Goal: Task Accomplishment & Management: Manage account settings

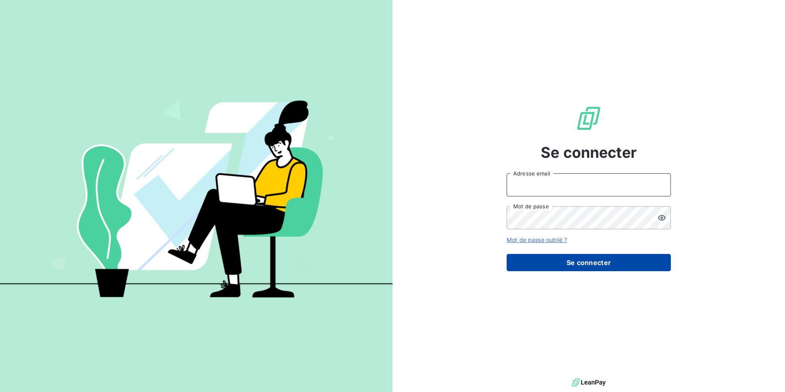
type input "mariem.benkhalifa@stti.fr"
click at [566, 265] on button "Se connecter" at bounding box center [589, 262] width 164 height 17
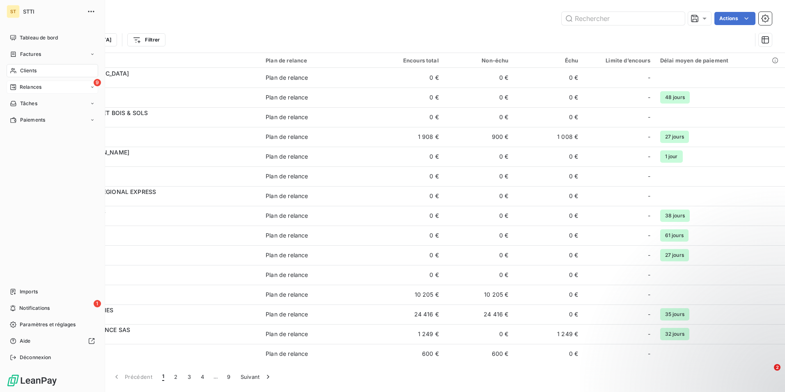
click at [20, 88] on span "Relances" at bounding box center [31, 86] width 22 height 7
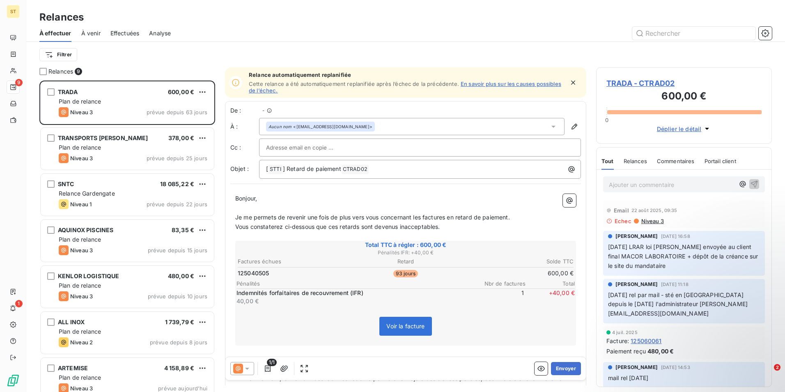
scroll to position [305, 170]
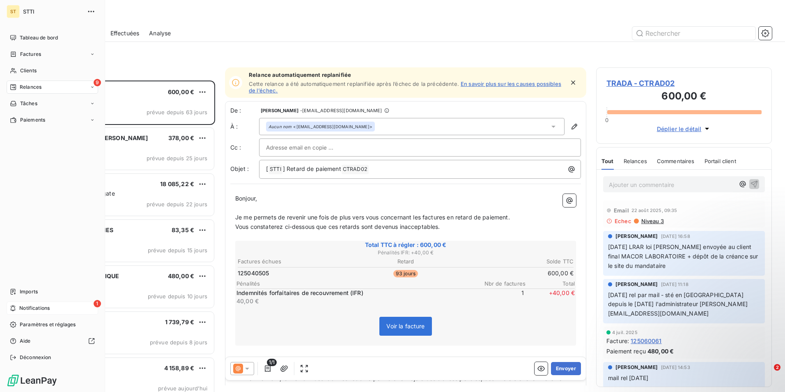
click at [31, 309] on span "Notifications" at bounding box center [34, 307] width 30 height 7
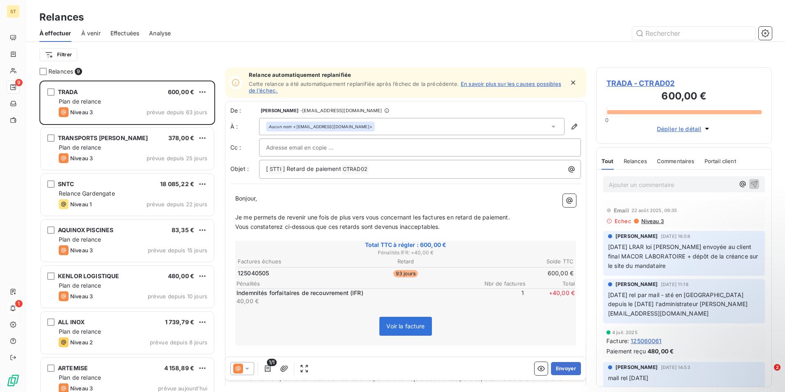
click at [246, 14] on div "Relances" at bounding box center [405, 17] width 759 height 15
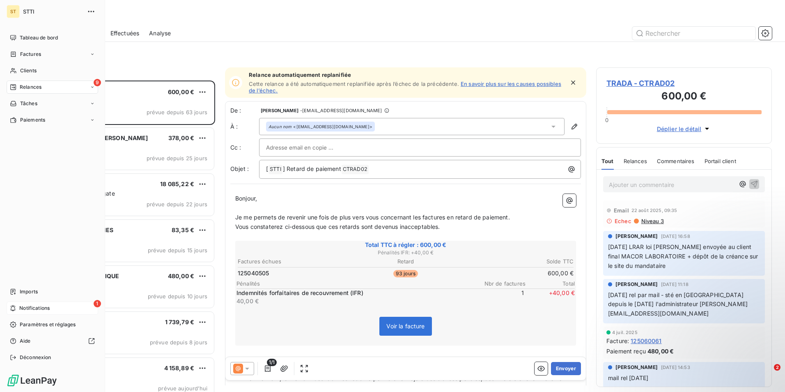
click at [22, 86] on span "Relances" at bounding box center [31, 86] width 22 height 7
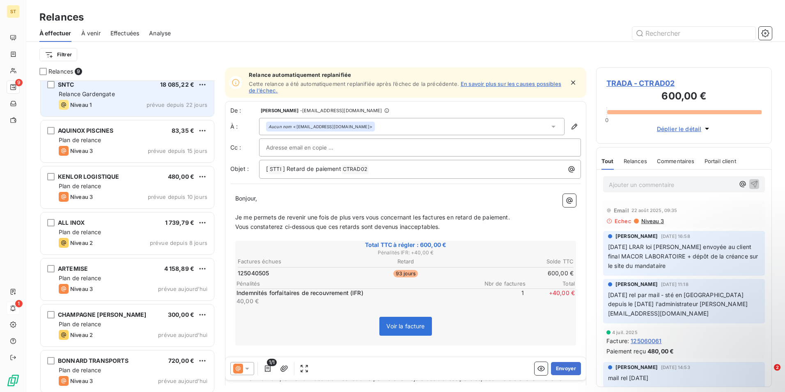
scroll to position [103, 0]
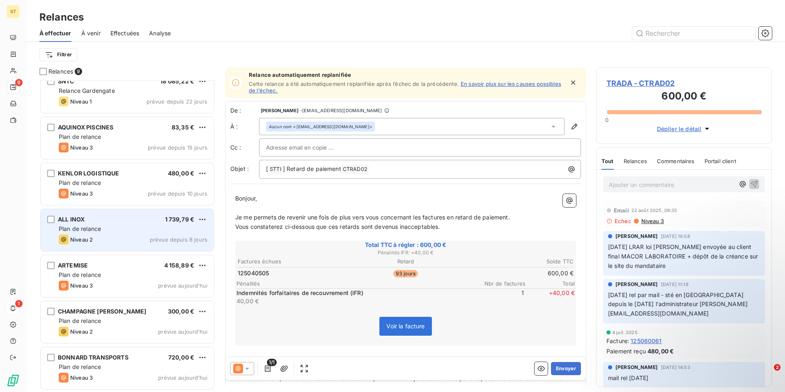
click at [90, 218] on div "ALL INOX 1 739,79 €" at bounding box center [133, 219] width 149 height 7
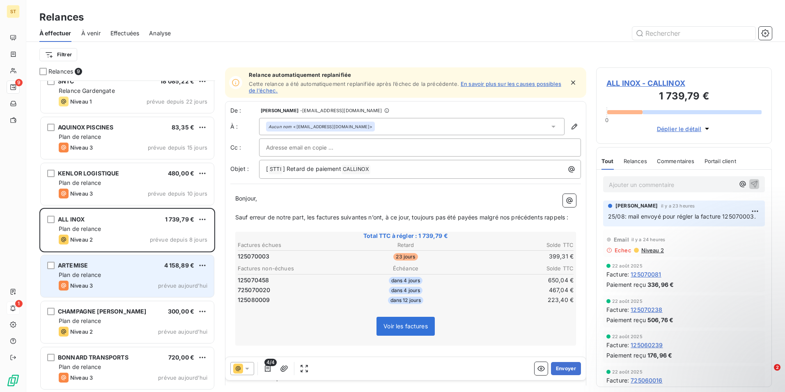
click at [99, 275] on span "Plan de relance" at bounding box center [80, 274] width 42 height 7
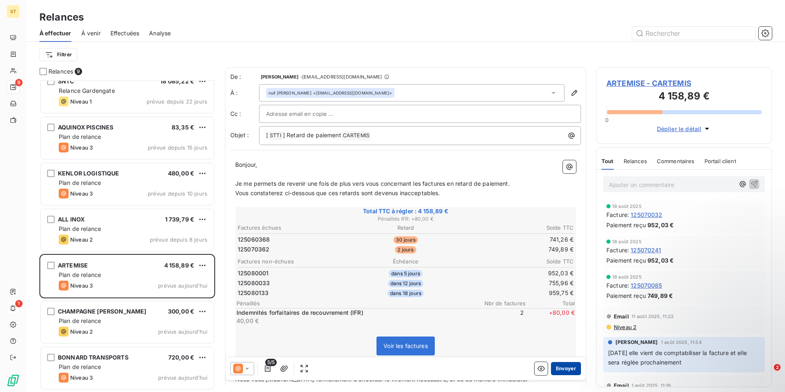
click at [566, 368] on button "Envoyer" at bounding box center [566, 368] width 30 height 13
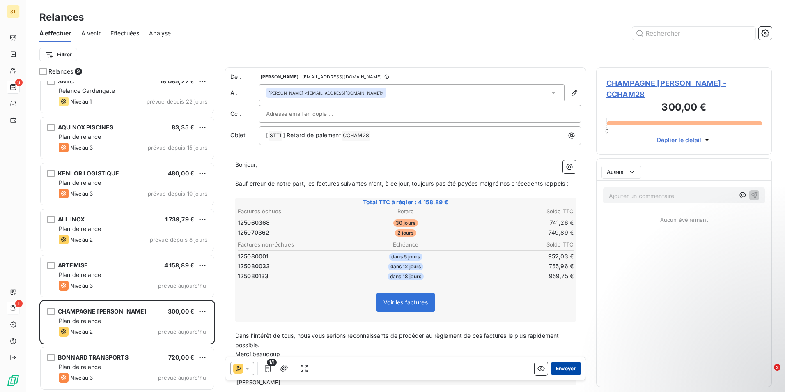
scroll to position [57, 0]
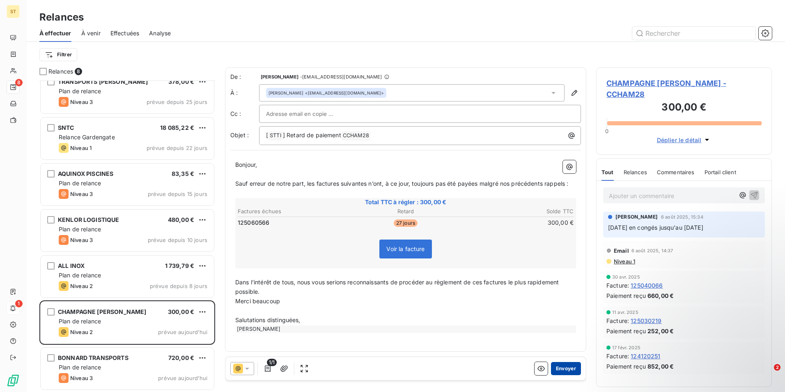
click at [560, 372] on button "Envoyer" at bounding box center [566, 368] width 30 height 13
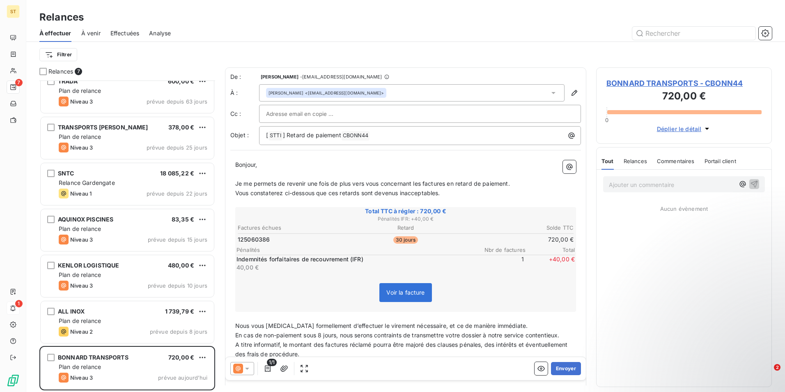
scroll to position [11, 0]
click at [567, 370] on button "Envoyer" at bounding box center [566, 368] width 30 height 13
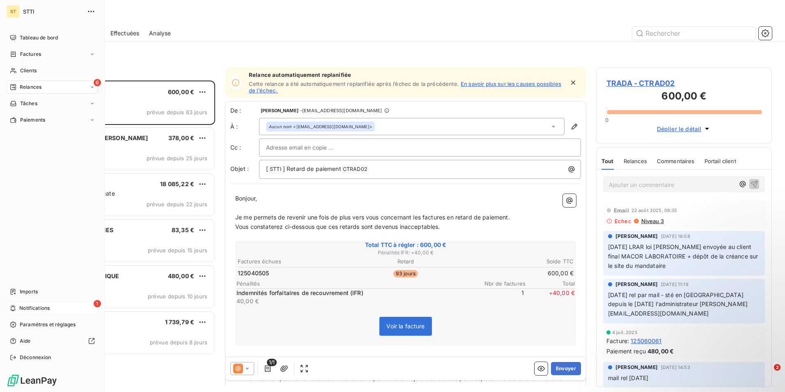
click at [21, 308] on span "Notifications" at bounding box center [34, 307] width 30 height 7
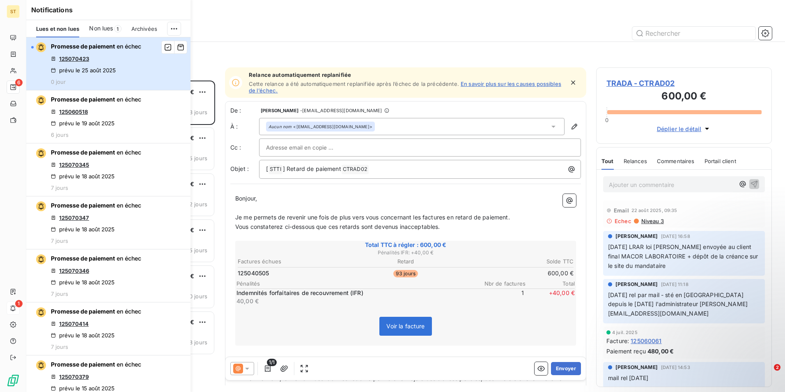
click at [75, 45] on span "Promesse de paiement" at bounding box center [83, 46] width 64 height 7
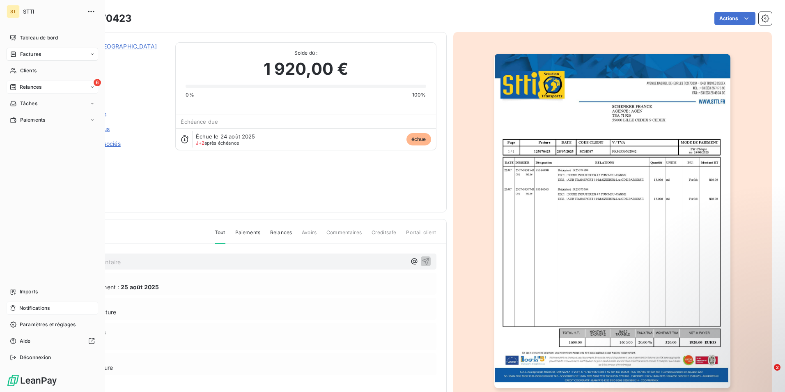
click at [38, 86] on span "Relances" at bounding box center [31, 86] width 22 height 7
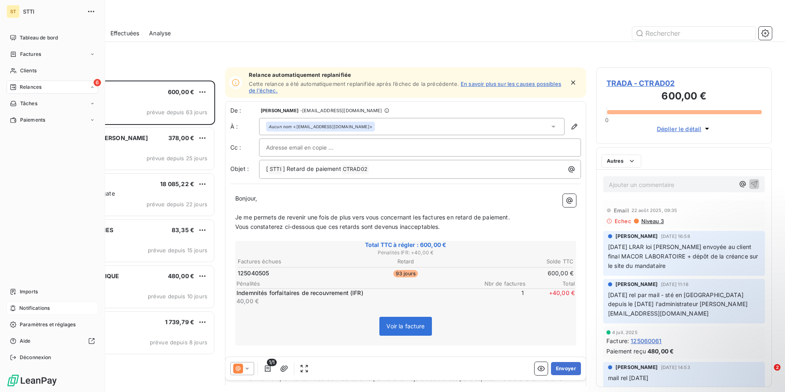
scroll to position [305, 170]
click at [35, 56] on span "Factures" at bounding box center [30, 54] width 21 height 7
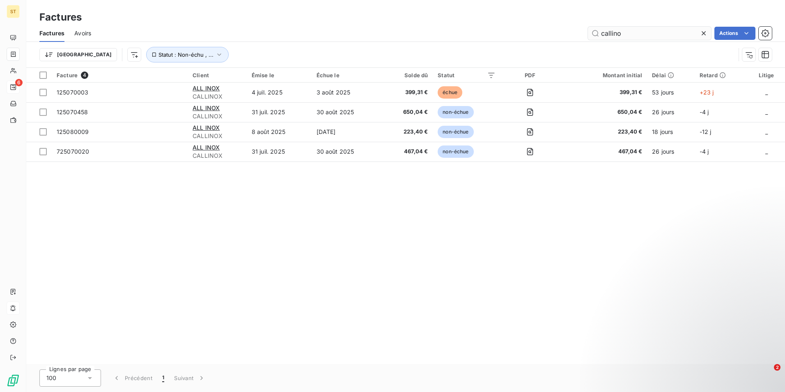
click at [639, 32] on input "callino" at bounding box center [649, 33] width 123 height 13
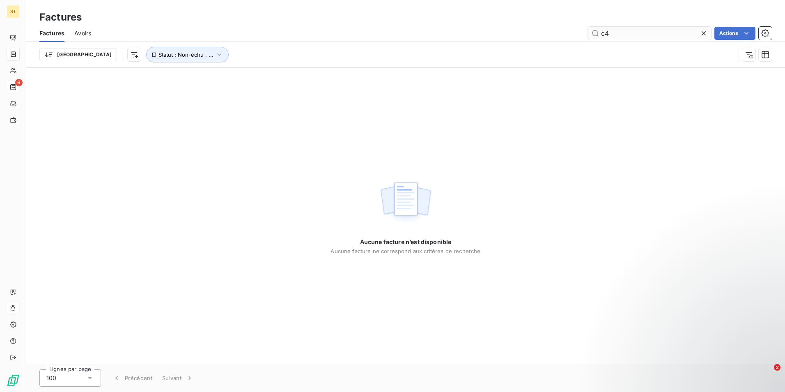
type input "c"
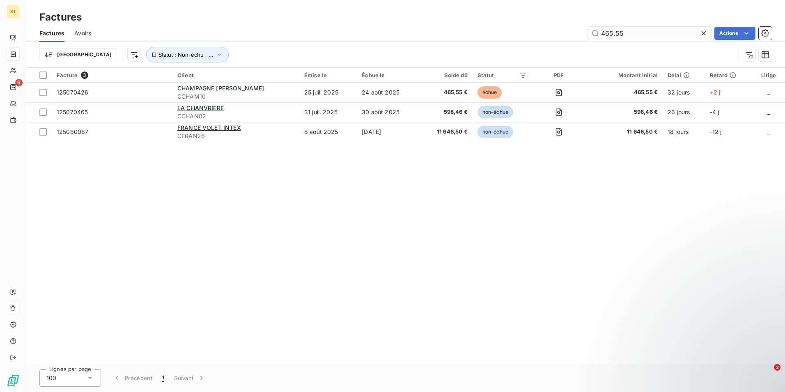
type input "465.55"
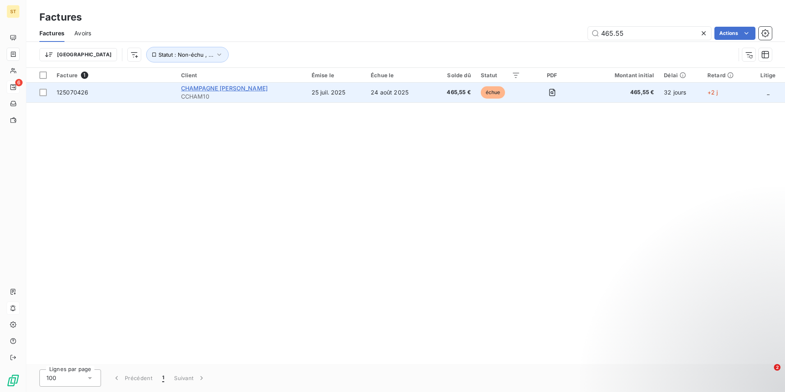
click at [208, 89] on span "CHAMPAGNE [PERSON_NAME]" at bounding box center [224, 88] width 87 height 7
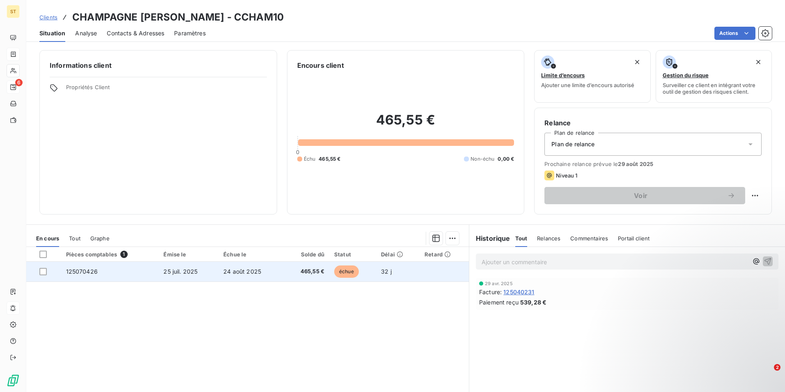
click at [76, 271] on span "125070426" at bounding box center [82, 271] width 32 height 7
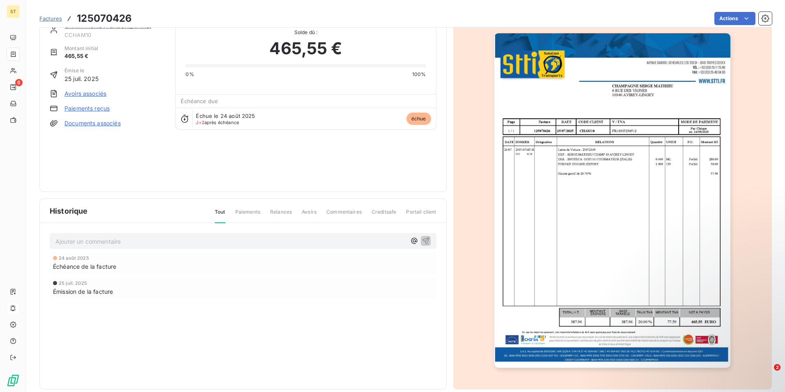
scroll to position [32, 0]
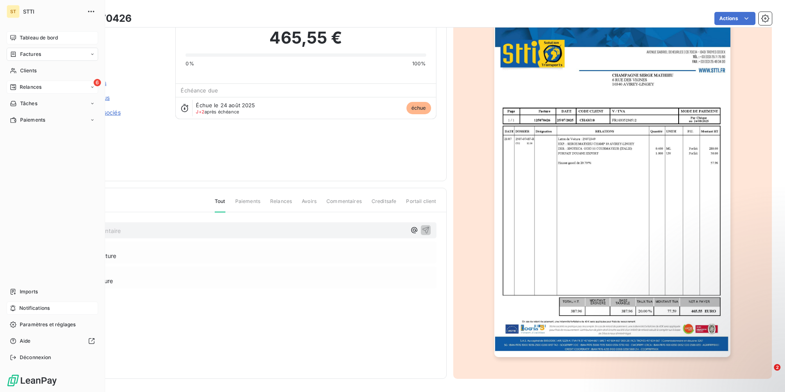
click at [24, 34] on span "Tableau de bord" at bounding box center [39, 37] width 38 height 7
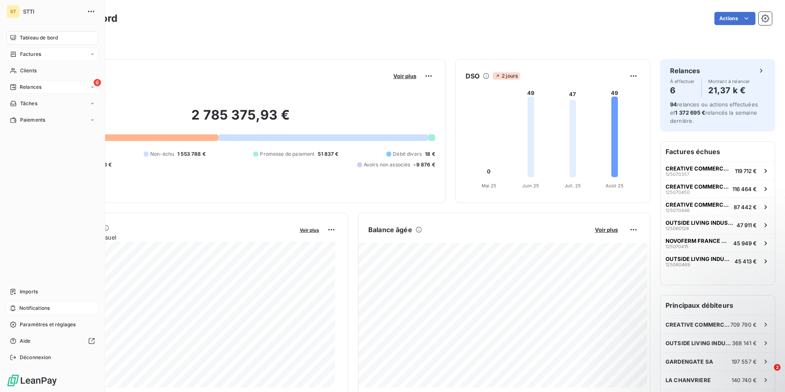
click at [18, 87] on div "Relances" at bounding box center [26, 86] width 32 height 7
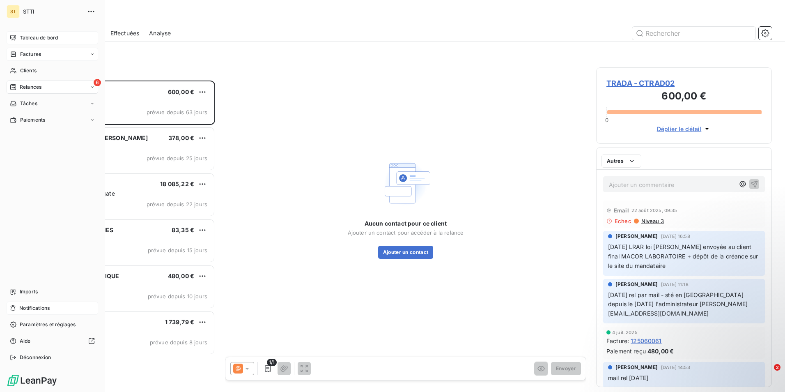
scroll to position [305, 170]
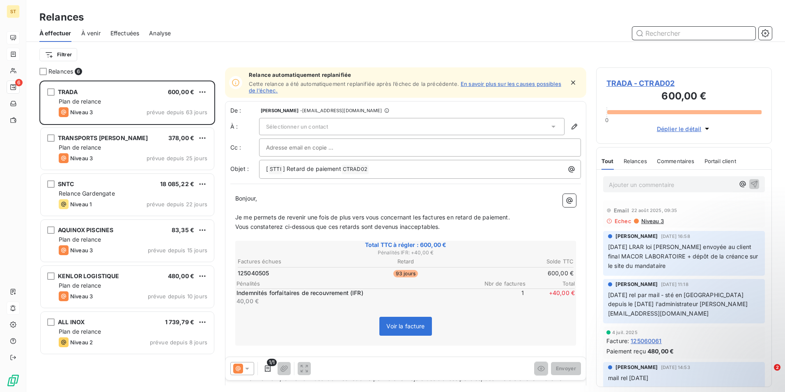
click at [665, 33] on input "text" at bounding box center [693, 33] width 123 height 13
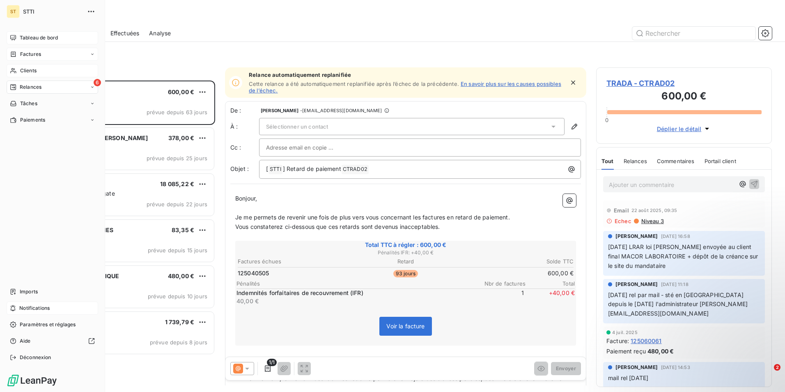
click at [23, 70] on span "Clients" at bounding box center [28, 70] width 16 height 7
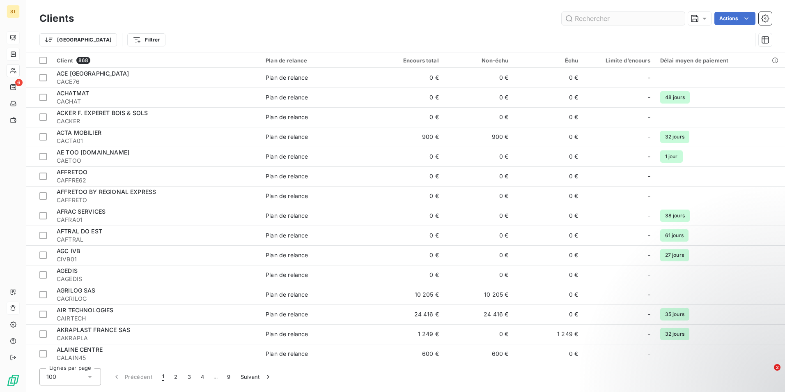
click at [638, 19] on input "text" at bounding box center [623, 18] width 123 height 13
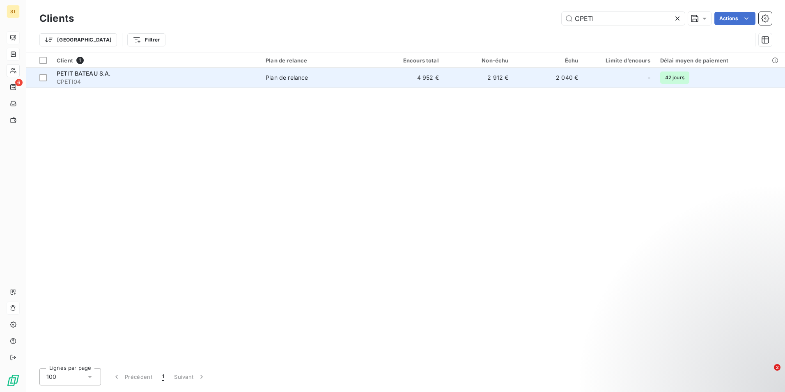
type input "CPETI"
click at [141, 76] on div "PETIT BATEAU S.A." at bounding box center [156, 73] width 199 height 8
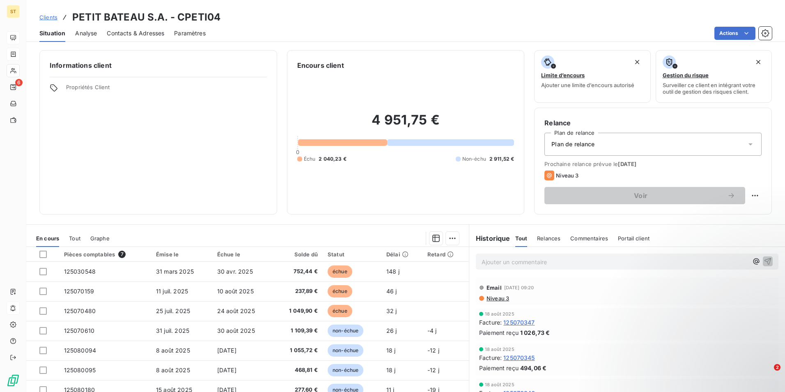
click at [518, 263] on p "Ajouter un commentaire ﻿" at bounding box center [615, 262] width 267 height 10
click at [510, 258] on span "26/08: mail transféré à la comptabilté" at bounding box center [534, 260] width 104 height 7
click at [764, 261] on icon "button" at bounding box center [768, 261] width 8 height 8
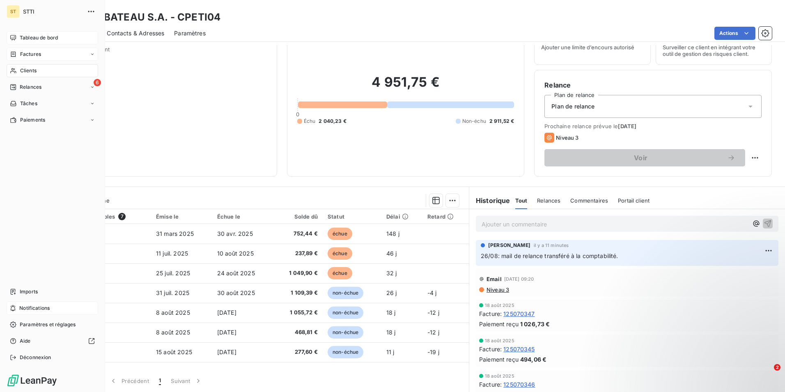
click at [24, 37] on span "Tableau de bord" at bounding box center [39, 37] width 38 height 7
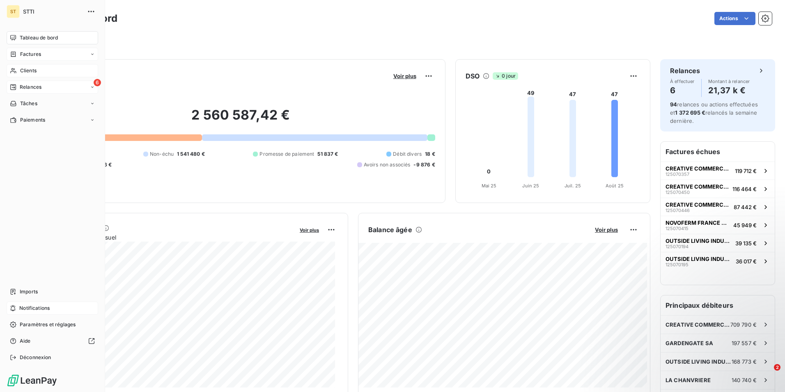
click at [41, 88] on span "Relances" at bounding box center [31, 86] width 22 height 7
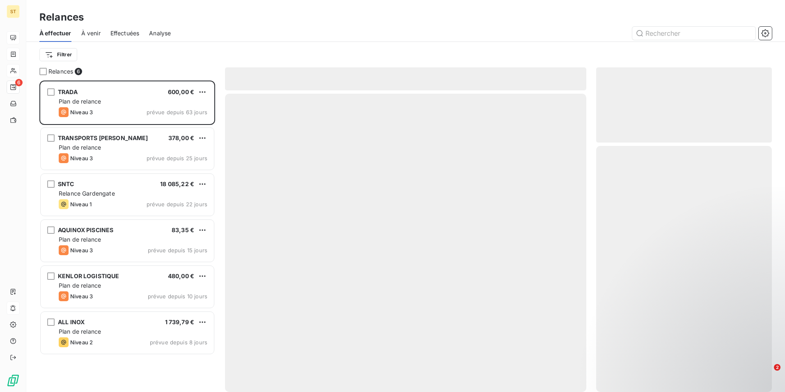
scroll to position [305, 170]
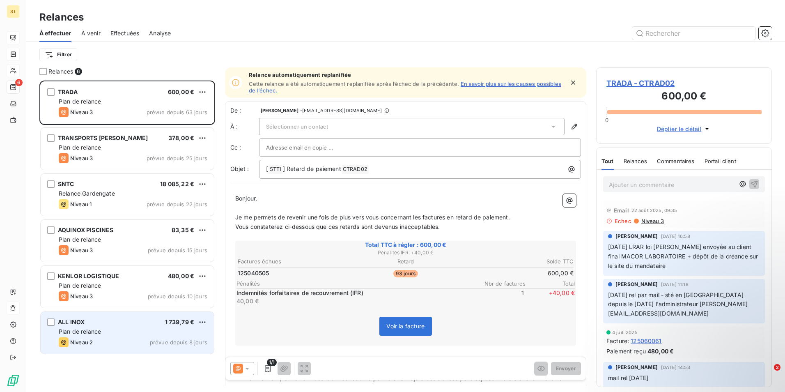
click at [108, 325] on div "ALL INOX 1 739,79 €" at bounding box center [133, 321] width 149 height 7
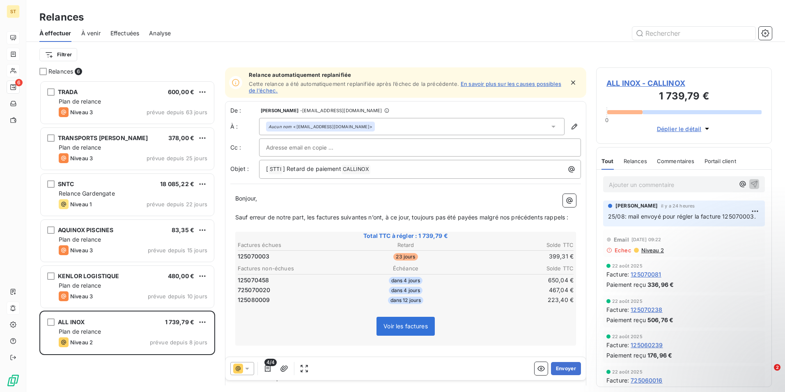
click at [270, 23] on div "Relances" at bounding box center [405, 17] width 759 height 15
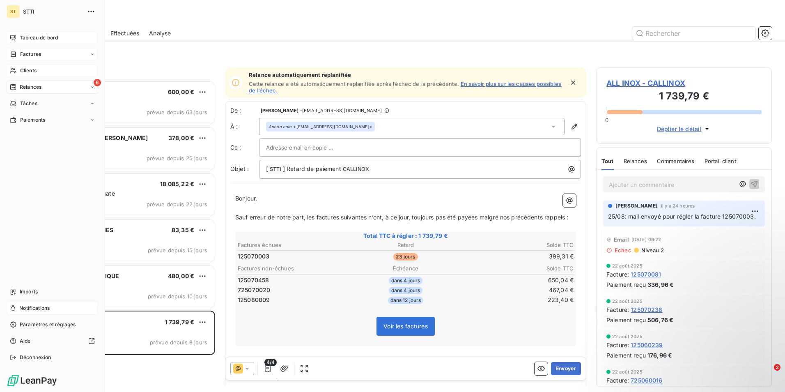
click at [36, 68] on span "Clients" at bounding box center [28, 70] width 16 height 7
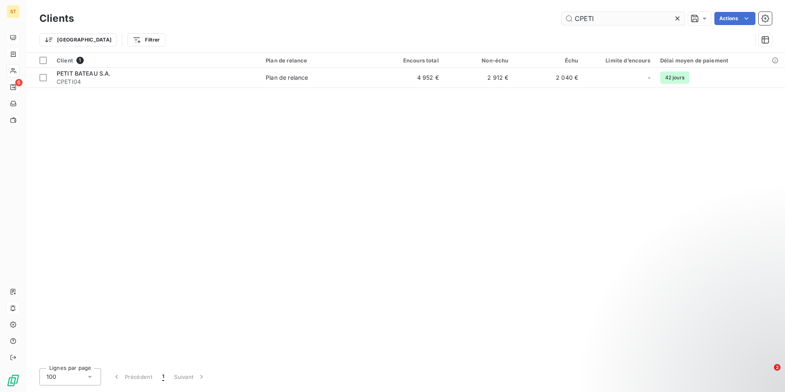
click at [637, 13] on input "CPETI" at bounding box center [623, 18] width 123 height 13
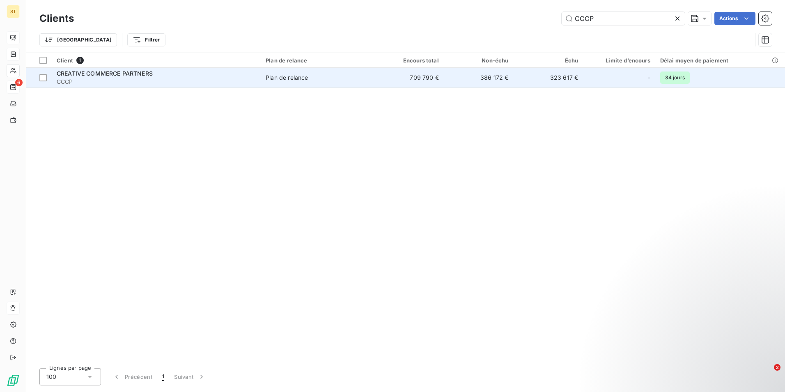
type input "CCCP"
click at [84, 78] on span "CCCP" at bounding box center [156, 82] width 199 height 8
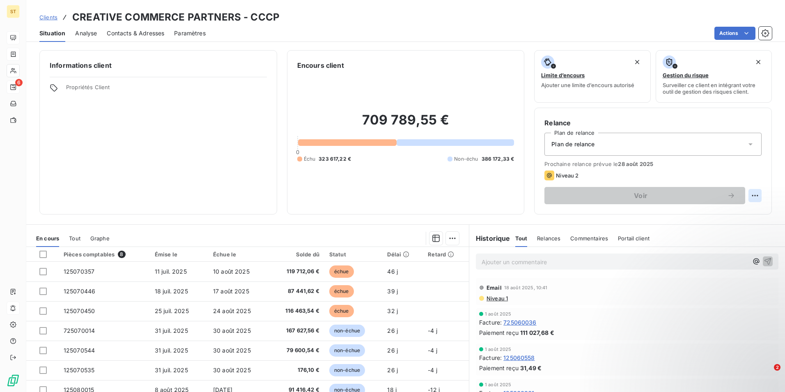
click at [750, 196] on html "ST 6 Clients CREATIVE COMMERCE PARTNERS - CCCP Situation Analyse Contacts & Adr…" at bounding box center [392, 196] width 785 height 392
click at [723, 213] on div "Replanifier cette action" at bounding box center [715, 213] width 74 height 13
select select "7"
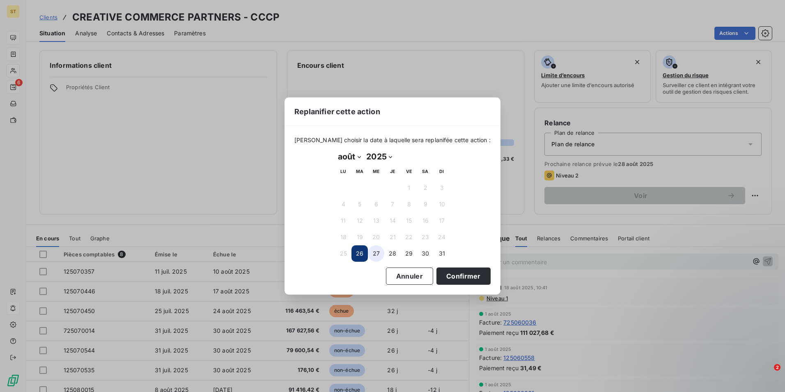
click at [377, 253] on button "27" at bounding box center [376, 253] width 16 height 16
click at [455, 276] on button "Confirmer" at bounding box center [464, 275] width 54 height 17
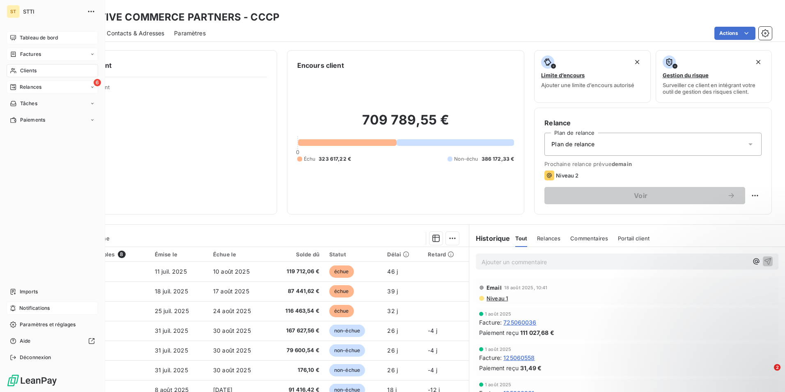
click at [33, 72] on span "Clients" at bounding box center [28, 70] width 16 height 7
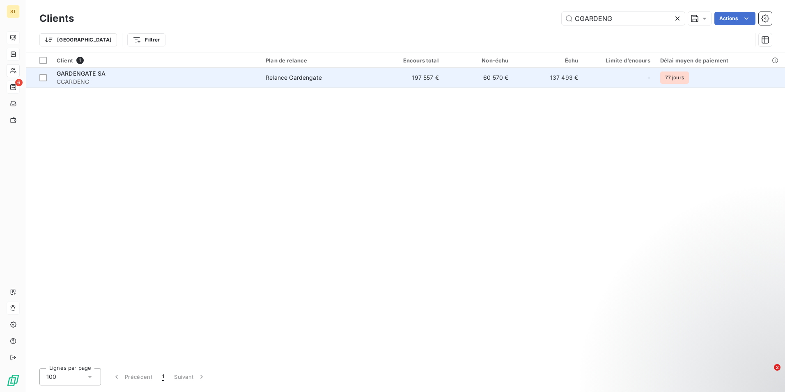
type input "CGARDENG"
click at [174, 80] on span "CGARDENG" at bounding box center [156, 82] width 199 height 8
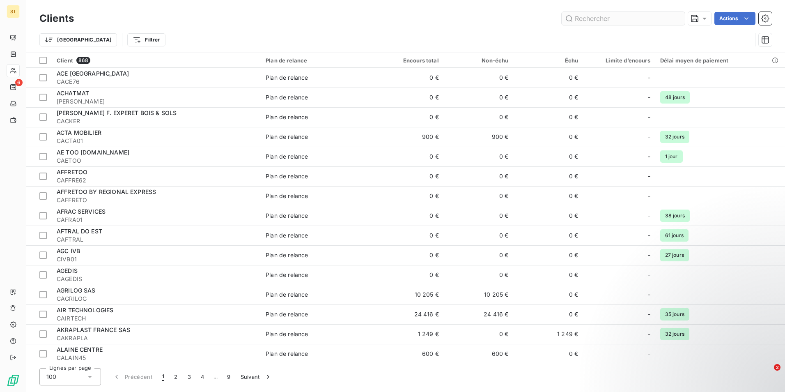
click at [603, 20] on input "text" at bounding box center [623, 18] width 123 height 13
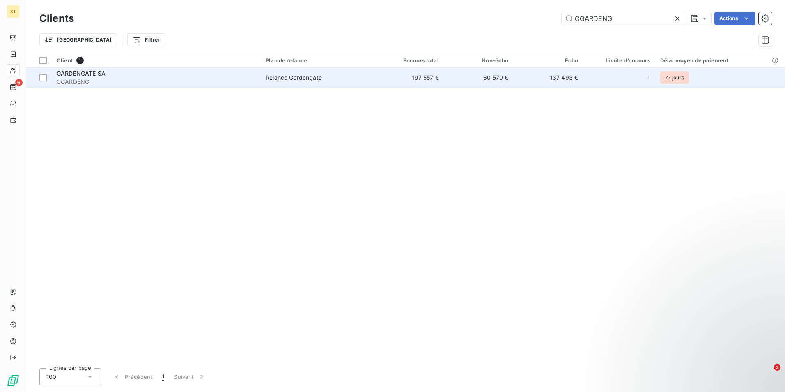
type input "CGARDENG"
click at [429, 80] on td "197 557 €" at bounding box center [409, 78] width 70 height 20
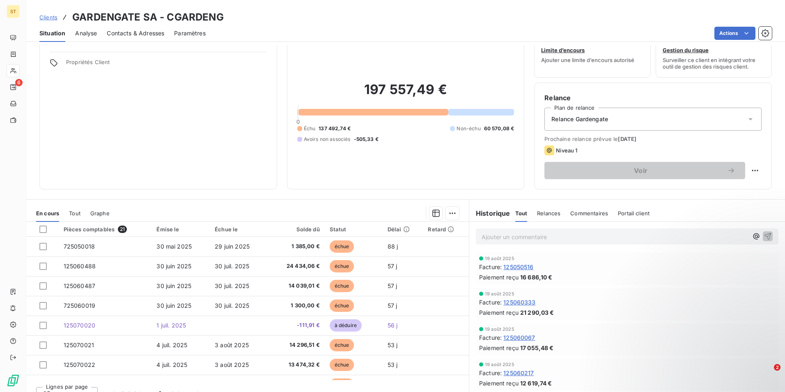
scroll to position [38, 0]
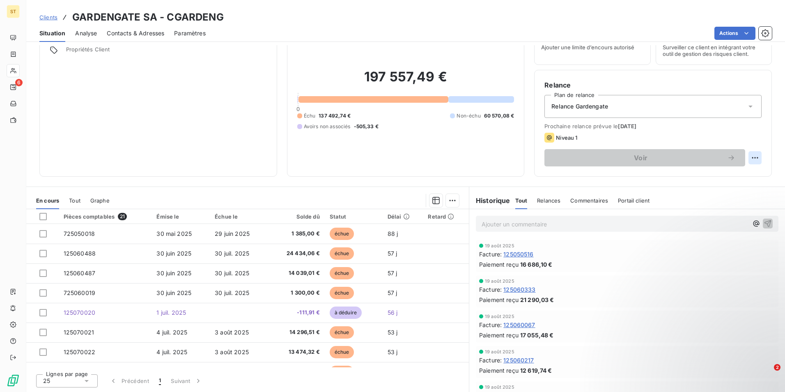
click at [752, 159] on html "ST 6 Clients GARDENGATE SA - CGARDENG Situation Analyse Contacts & Adresses Par…" at bounding box center [392, 196] width 785 height 392
click at [720, 174] on div "Replanifier cette action" at bounding box center [715, 175] width 74 height 13
select select "7"
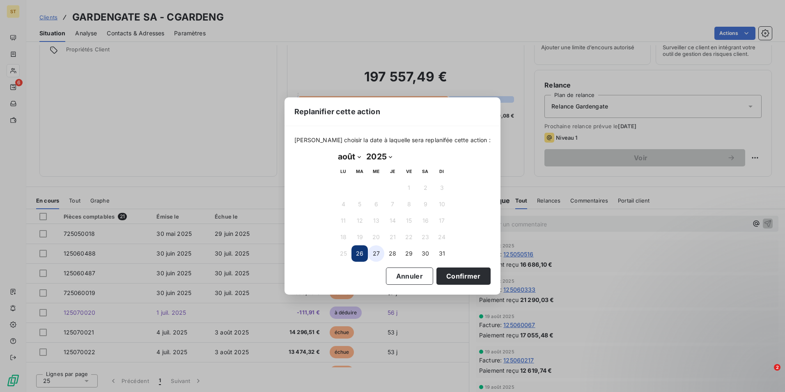
click at [378, 256] on button "27" at bounding box center [376, 253] width 16 height 16
click at [443, 278] on button "Confirmer" at bounding box center [464, 275] width 54 height 17
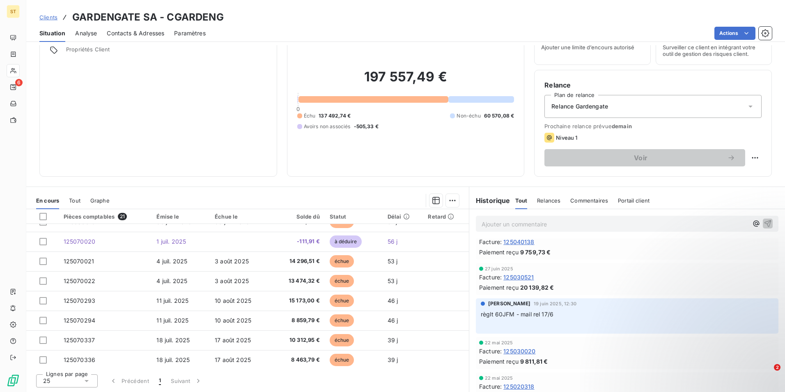
scroll to position [82, 0]
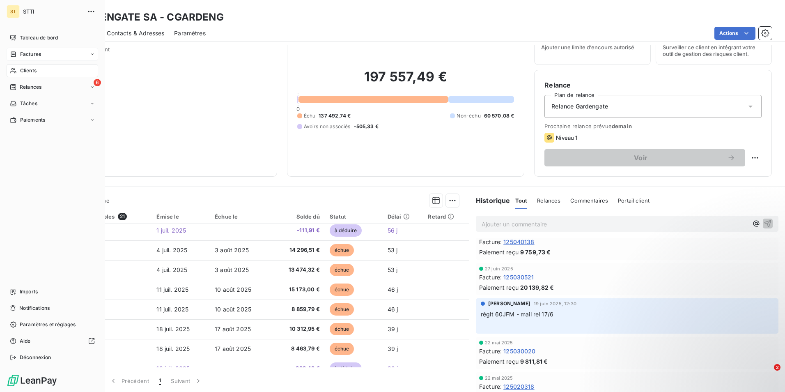
drag, startPoint x: 34, startPoint y: 70, endPoint x: 76, endPoint y: 60, distance: 42.7
click at [34, 70] on span "Clients" at bounding box center [28, 70] width 16 height 7
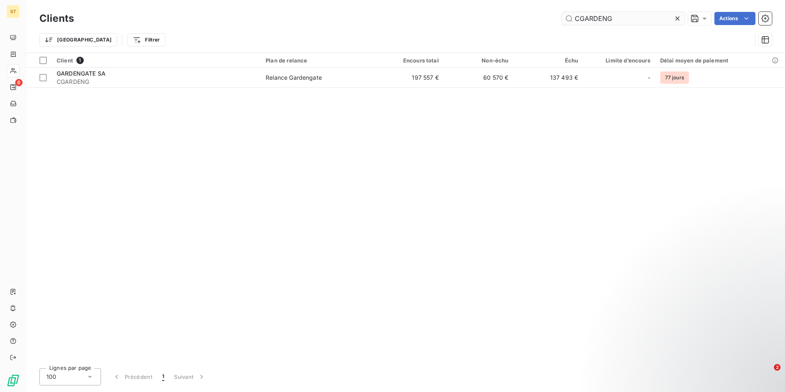
click at [634, 18] on input "CGARDENG" at bounding box center [623, 18] width 123 height 13
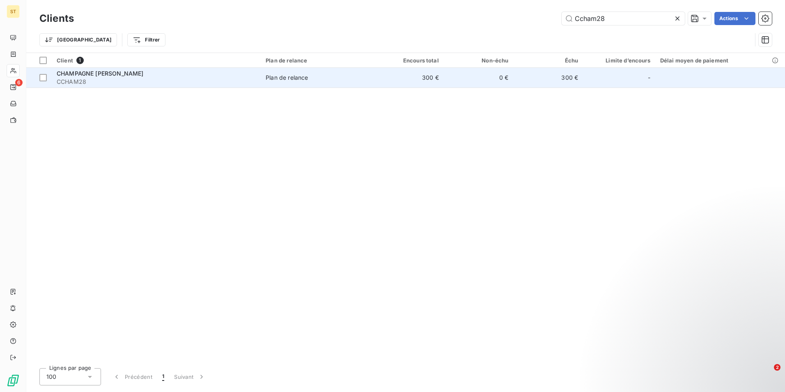
type input "Ccham28"
click at [164, 75] on div "CHAMPAGNE [PERSON_NAME]" at bounding box center [156, 73] width 199 height 8
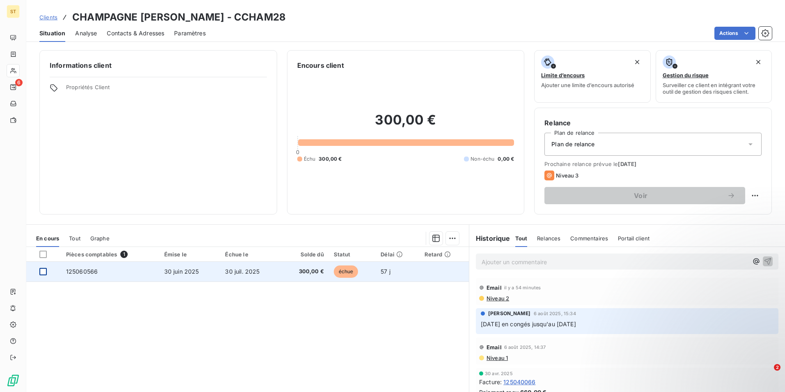
click at [41, 271] on div at bounding box center [42, 271] width 7 height 7
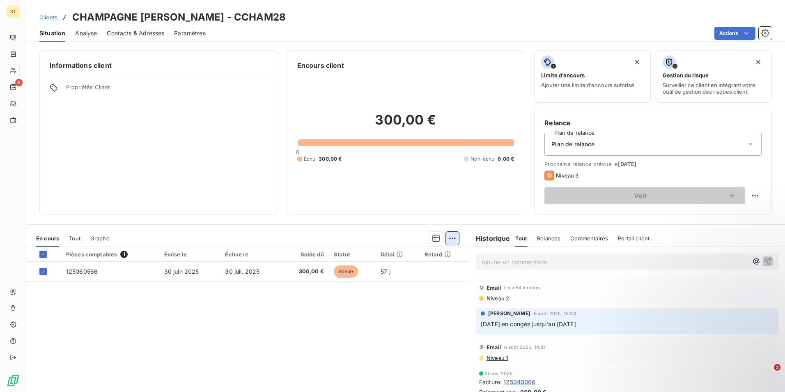
click at [451, 238] on html "ST 6 Clients CHAMPAGNE PHILIPPE DE LOZEY - CCHAM28 Situation Analyse Contacts &…" at bounding box center [392, 196] width 785 height 392
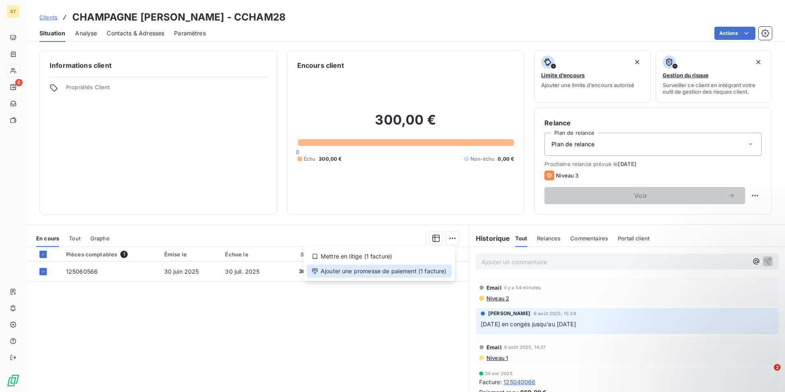
click at [350, 271] on div "Ajouter une promesse de paiement (1 facture)" at bounding box center [379, 270] width 145 height 13
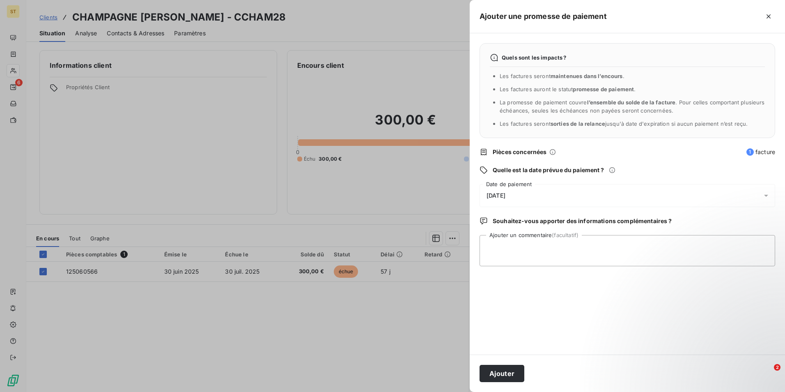
click at [767, 195] on icon at bounding box center [766, 196] width 4 height 2
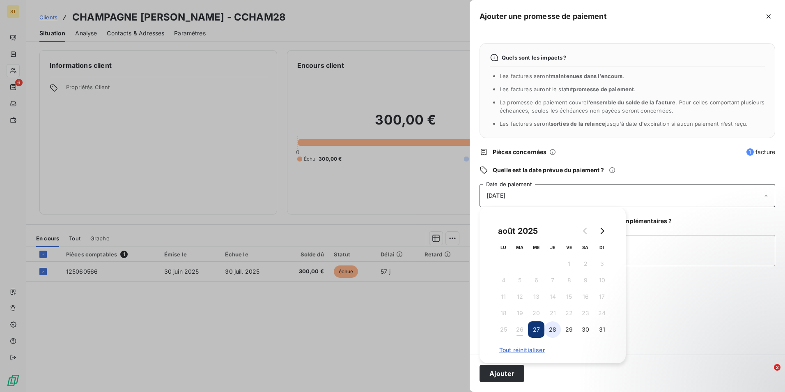
click at [554, 331] on button "28" at bounding box center [553, 329] width 16 height 16
click at [715, 218] on div "Souhaitez-vous apporter des informations complémentaires ?" at bounding box center [628, 221] width 296 height 8
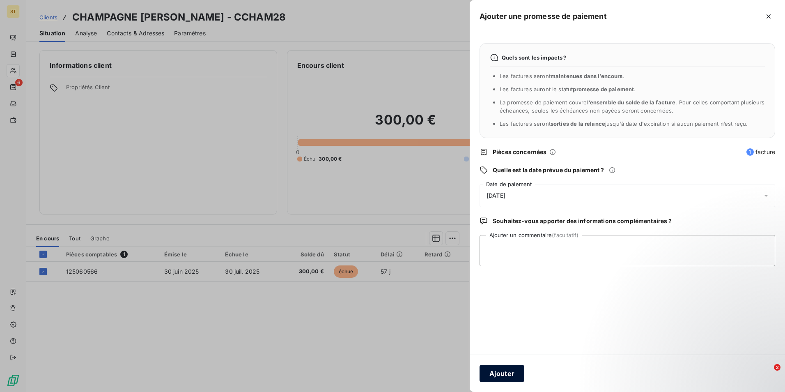
click at [507, 375] on button "Ajouter" at bounding box center [502, 373] width 45 height 17
